Goal: Task Accomplishment & Management: Use online tool/utility

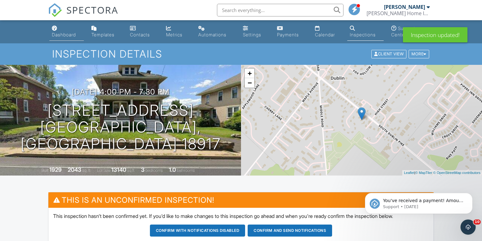
click at [73, 35] on div "Dashboard" at bounding box center [64, 34] width 24 height 5
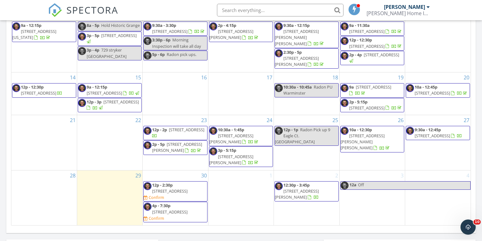
scroll to position [405, 0]
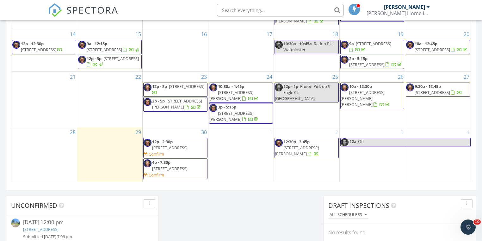
click at [167, 151] on span "12 Tanglewood Ln, Levittown 19054" at bounding box center [169, 148] width 35 height 6
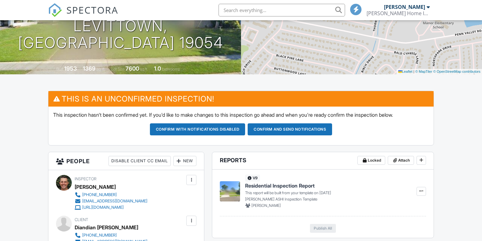
click at [276, 128] on button "Confirm and send notifications" at bounding box center [290, 129] width 85 height 12
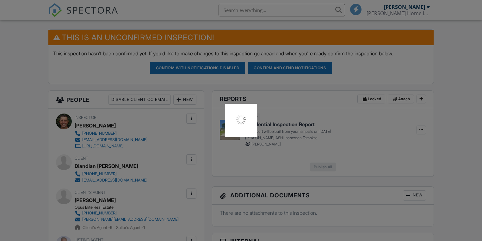
scroll to position [228, 0]
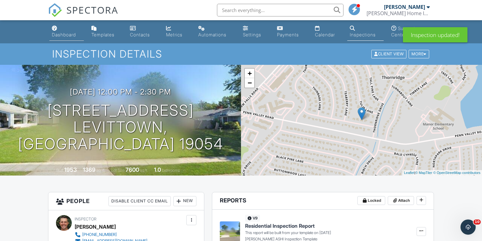
click at [65, 36] on div "Dashboard" at bounding box center [64, 34] width 24 height 5
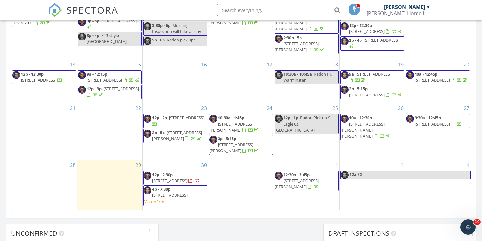
scroll to position [380, 0]
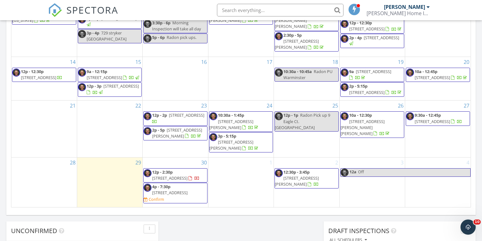
click at [295, 175] on span "12:30p - 3:45p" at bounding box center [297, 172] width 26 height 6
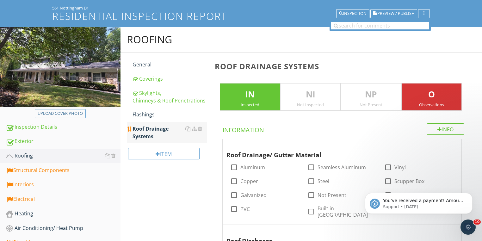
click at [145, 133] on div "Roof Drainage Systems" at bounding box center [170, 132] width 75 height 15
drag, startPoint x: 236, startPoint y: 167, endPoint x: 310, endPoint y: 180, distance: 75.2
click at [237, 167] on div at bounding box center [234, 167] width 11 height 11
checkbox input "true"
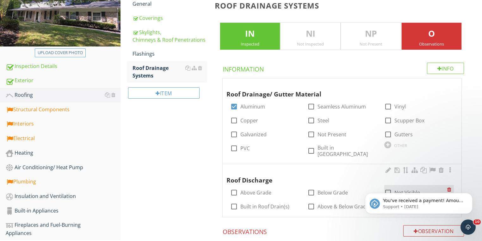
scroll to position [119, 0]
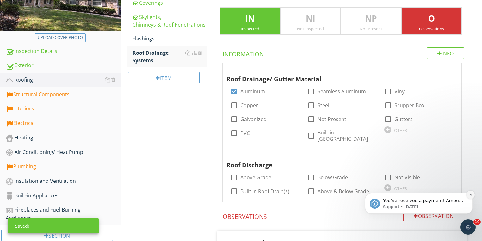
click at [470, 195] on icon "Dismiss notification" at bounding box center [471, 194] width 3 height 3
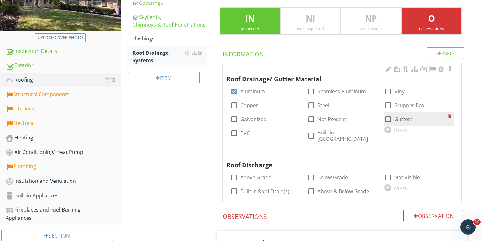
click at [392, 119] on div at bounding box center [388, 119] width 11 height 11
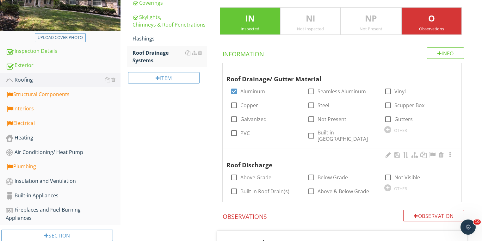
checkbox input "true"
click at [236, 173] on div at bounding box center [234, 177] width 11 height 11
checkbox input "true"
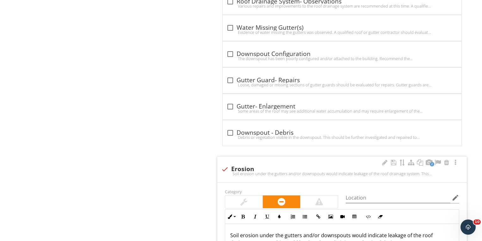
scroll to position [1411, 0]
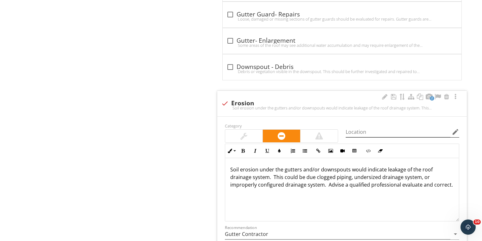
click at [456, 128] on icon "edit" at bounding box center [456, 132] width 8 height 8
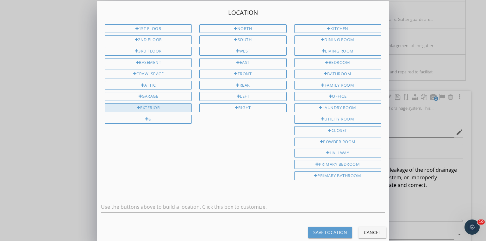
click at [162, 106] on div "Exterior" at bounding box center [148, 108] width 87 height 9
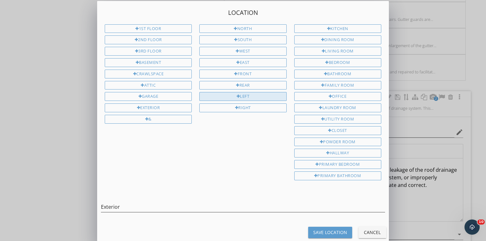
click at [249, 96] on div "Left" at bounding box center [242, 96] width 87 height 9
type input "Exterior Left"
click at [324, 230] on button "Save Location" at bounding box center [330, 232] width 44 height 11
type input "Exterior Left"
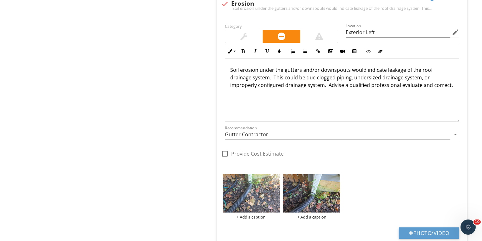
scroll to position [1537, 0]
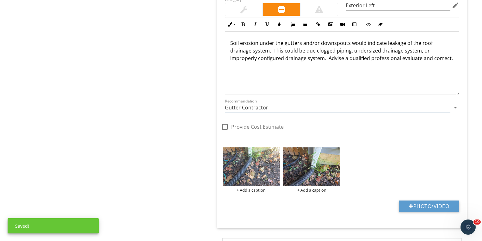
click at [242, 103] on input "Gutter Contractor" at bounding box center [338, 108] width 226 height 10
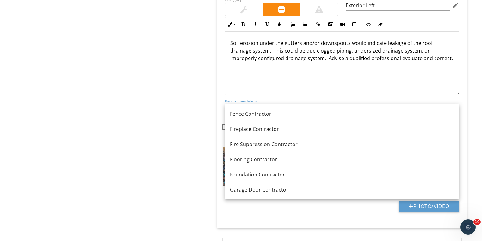
scroll to position [431, 0]
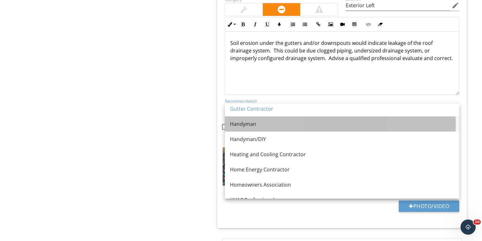
click at [244, 124] on div "Handyman" at bounding box center [342, 124] width 224 height 8
type input "Handyman"
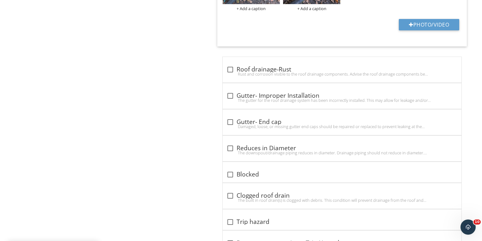
scroll to position [1740, 0]
